Goal: Task Accomplishment & Management: Complete application form

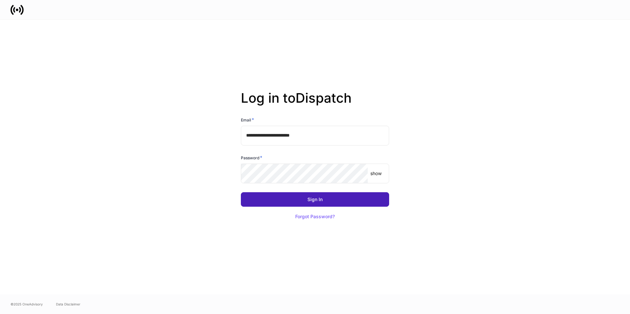
click at [314, 198] on div "Sign In" at bounding box center [314, 199] width 15 height 5
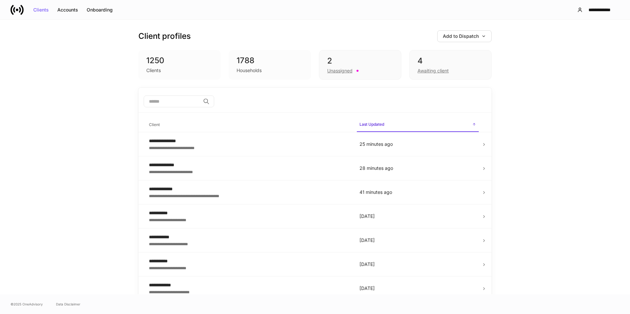
click at [445, 58] on div "4" at bounding box center [450, 61] width 66 height 11
